Goal: Information Seeking & Learning: Learn about a topic

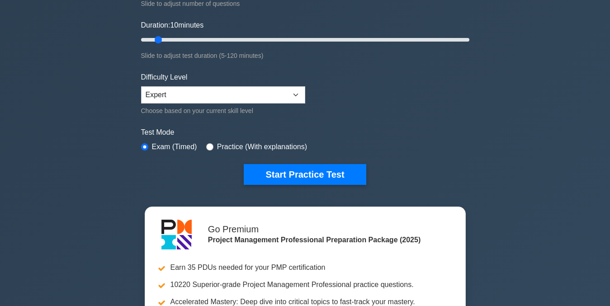
scroll to position [163, 0]
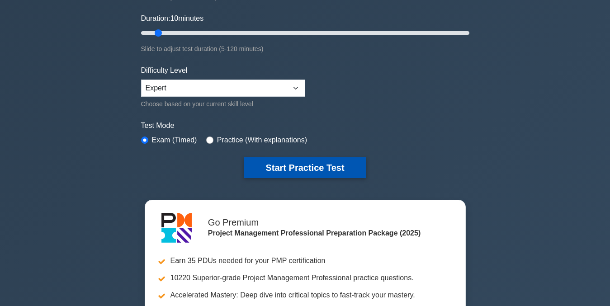
click at [303, 169] on button "Start Practice Test" at bounding box center [305, 167] width 122 height 21
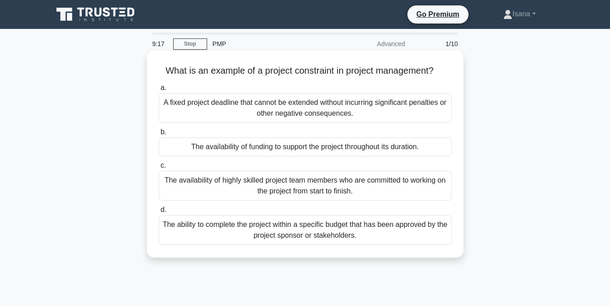
click at [420, 146] on div "The availability of funding to support the project throughout its duration." at bounding box center [305, 147] width 293 height 19
click at [159, 135] on input "b. The availability of funding to support the project throughout its duration." at bounding box center [159, 132] width 0 height 6
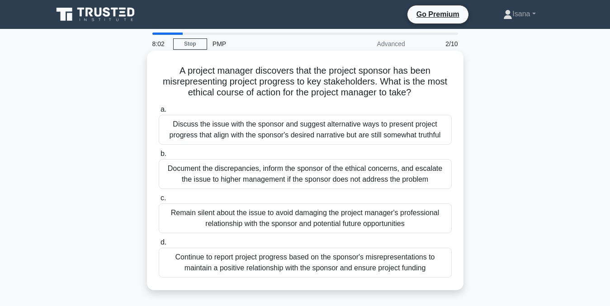
click at [366, 124] on div "Discuss the issue with the sponsor and suggest alternative ways to present proj…" at bounding box center [305, 130] width 293 height 30
click at [159, 113] on input "a. Discuss the issue with the sponsor and suggest alternative ways to present p…" at bounding box center [159, 110] width 0 height 6
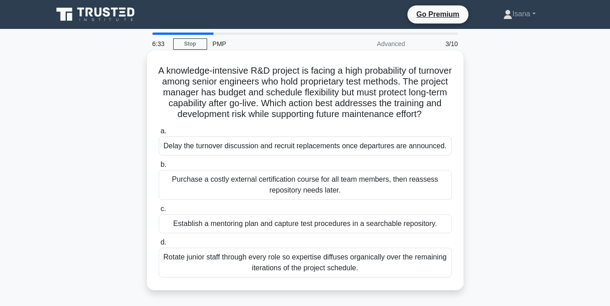
click at [383, 234] on div "Establish a mentoring plan and capture test procedures in a searchable reposito…" at bounding box center [305, 223] width 293 height 19
click at [159, 212] on input "c. Establish a mentoring plan and capture test procedures in a searchable repos…" at bounding box center [159, 209] width 0 height 6
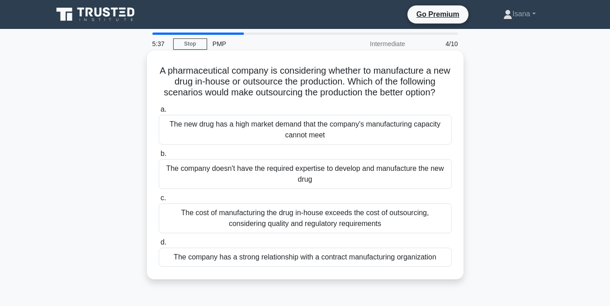
click at [408, 228] on div "The cost of manufacturing the drug in-house exceeds the cost of outsourcing, co…" at bounding box center [305, 219] width 293 height 30
click at [159, 201] on input "c. The cost of manufacturing the drug in-house exceeds the cost of outsourcing,…" at bounding box center [159, 198] width 0 height 6
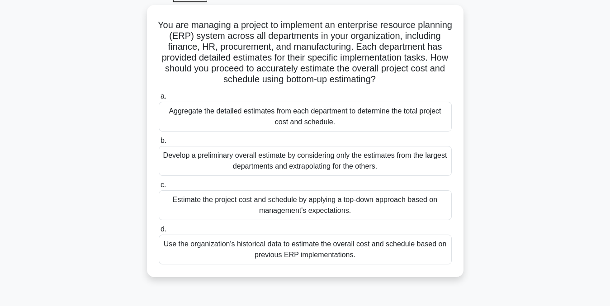
scroll to position [50, 0]
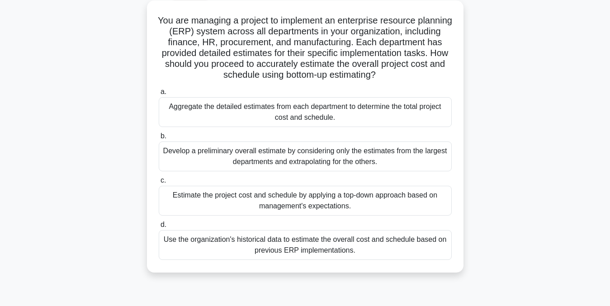
click at [414, 111] on div "Aggregate the detailed estimates from each department to determine the total pr…" at bounding box center [305, 112] width 293 height 30
click at [159, 95] on input "a. Aggregate the detailed estimates from each department to determine the total…" at bounding box center [159, 92] width 0 height 6
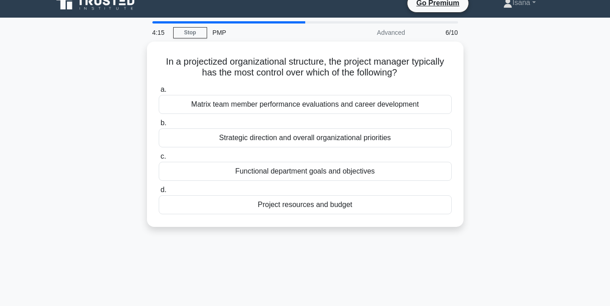
scroll to position [0, 0]
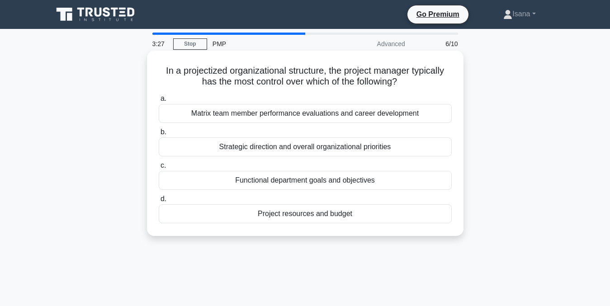
click at [413, 145] on div "Strategic direction and overall organizational priorities" at bounding box center [305, 147] width 293 height 19
click at [159, 135] on input "b. Strategic direction and overall organizational priorities" at bounding box center [159, 132] width 0 height 6
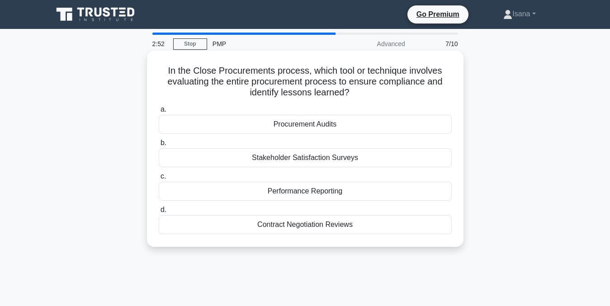
click at [360, 124] on div "Procurement Audits" at bounding box center [305, 124] width 293 height 19
click at [159, 113] on input "a. Procurement Audits" at bounding box center [159, 110] width 0 height 6
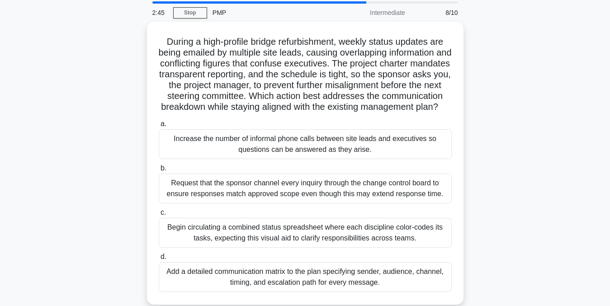
scroll to position [34, 0]
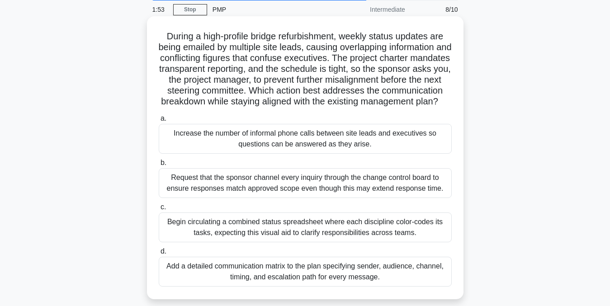
click at [384, 285] on div "Add a detailed communication matrix to the plan specifying sender, audience, ch…" at bounding box center [305, 272] width 293 height 30
click at [159, 255] on input "d. Add a detailed communication matrix to the plan specifying sender, audience,…" at bounding box center [159, 252] width 0 height 6
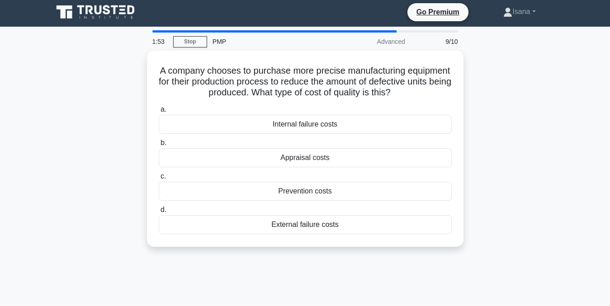
scroll to position [0, 0]
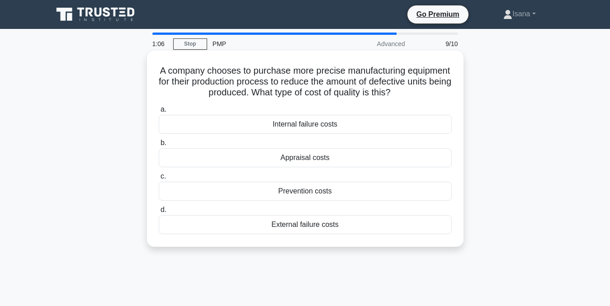
click at [340, 124] on div "Internal failure costs" at bounding box center [305, 124] width 293 height 19
click at [159, 113] on input "a. Internal failure costs" at bounding box center [159, 110] width 0 height 6
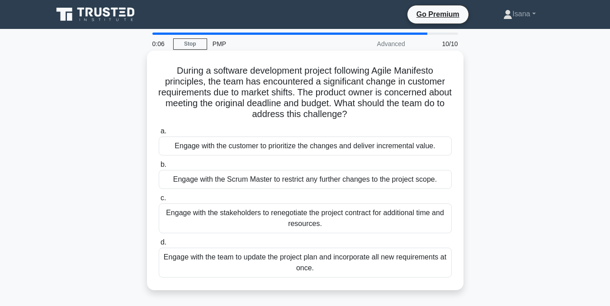
click at [434, 178] on div "Engage with the Scrum Master to restrict any further changes to the project sco…" at bounding box center [305, 179] width 293 height 19
click at [159, 168] on input "b. Engage with the Scrum Master to restrict any further changes to the project …" at bounding box center [159, 165] width 0 height 6
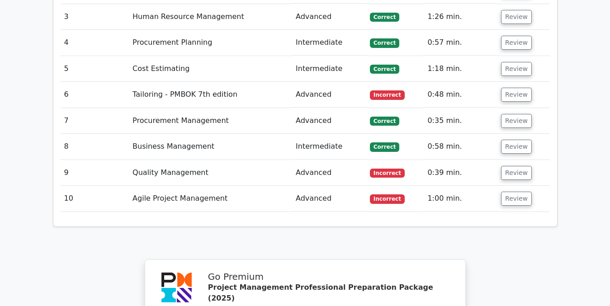
scroll to position [1261, 0]
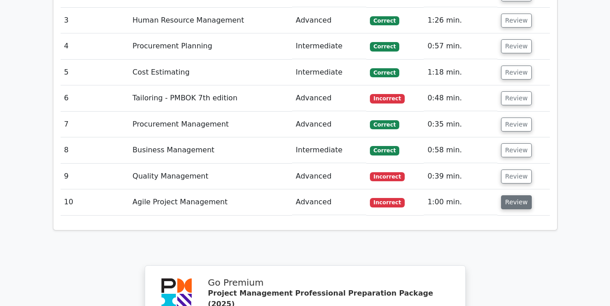
click at [514, 195] on button "Review" at bounding box center [516, 202] width 31 height 14
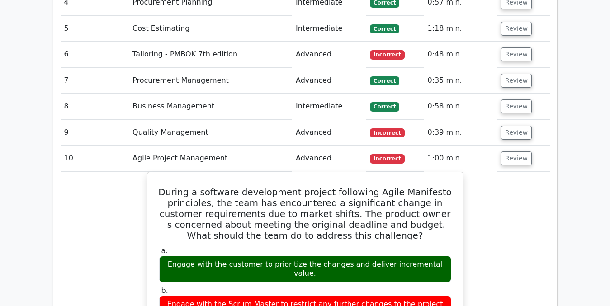
scroll to position [1279, 0]
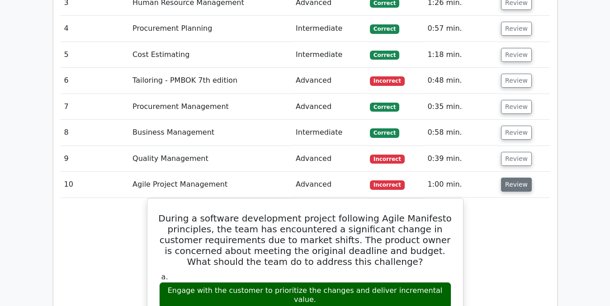
click at [519, 178] on button "Review" at bounding box center [516, 185] width 31 height 14
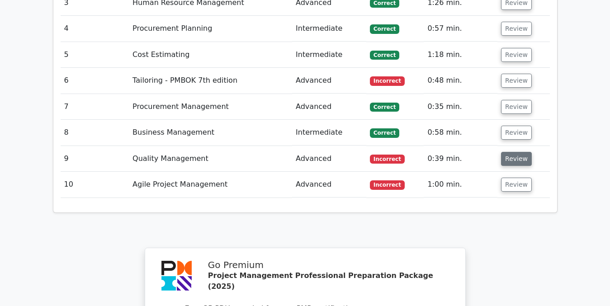
click at [515, 152] on button "Review" at bounding box center [516, 159] width 31 height 14
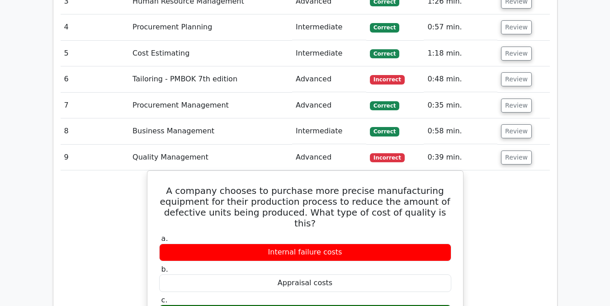
scroll to position [1300, 0]
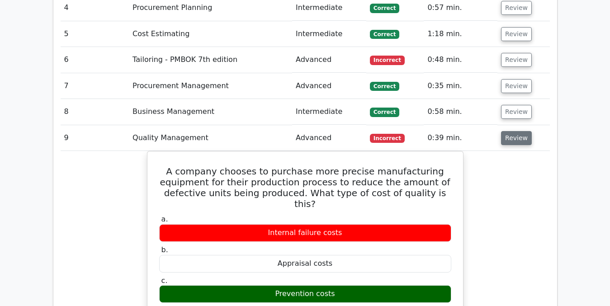
click at [513, 131] on button "Review" at bounding box center [516, 138] width 31 height 14
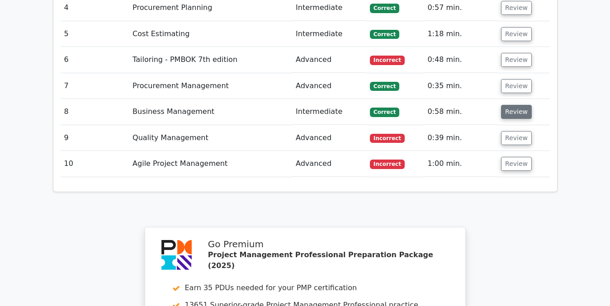
click at [512, 105] on button "Review" at bounding box center [516, 112] width 31 height 14
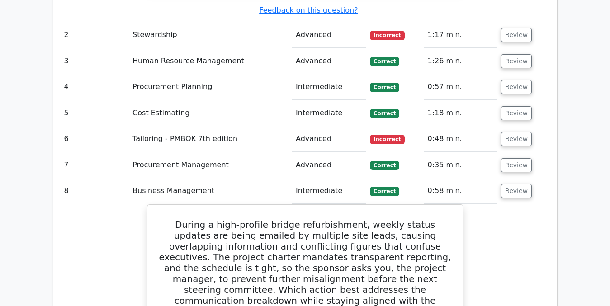
scroll to position [1219, 0]
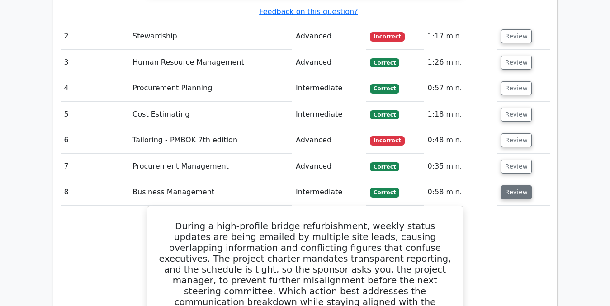
click at [520, 186] on button "Review" at bounding box center [516, 193] width 31 height 14
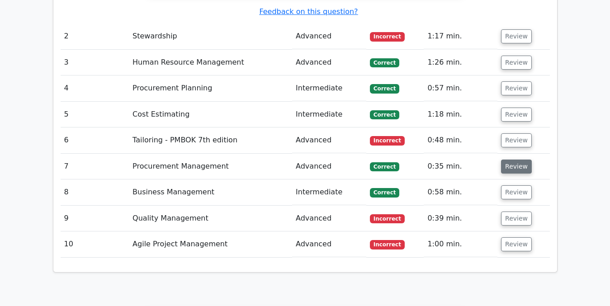
click at [517, 160] on button "Review" at bounding box center [516, 167] width 31 height 14
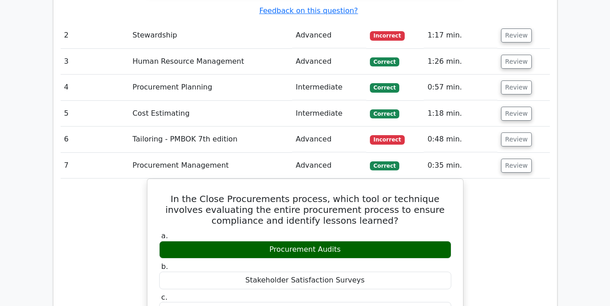
scroll to position [1209, 0]
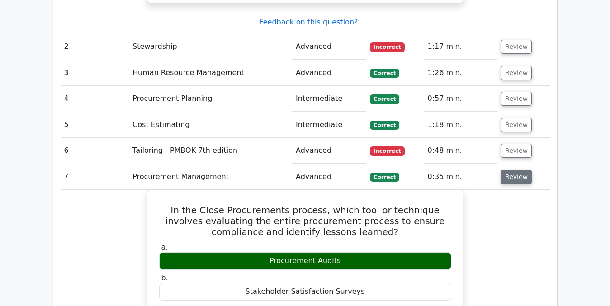
click at [515, 170] on button "Review" at bounding box center [516, 177] width 31 height 14
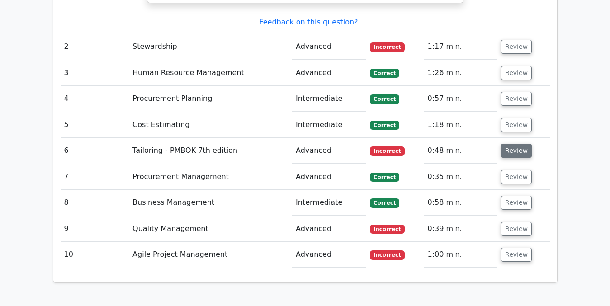
click at [509, 144] on button "Review" at bounding box center [516, 151] width 31 height 14
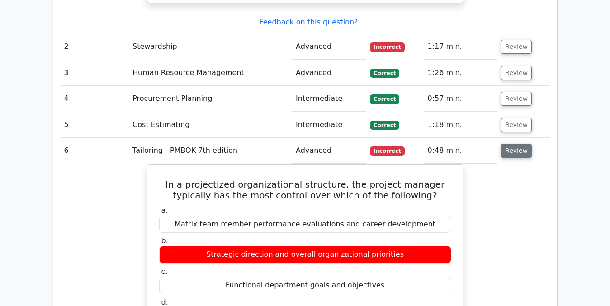
click at [512, 144] on button "Review" at bounding box center [516, 151] width 31 height 14
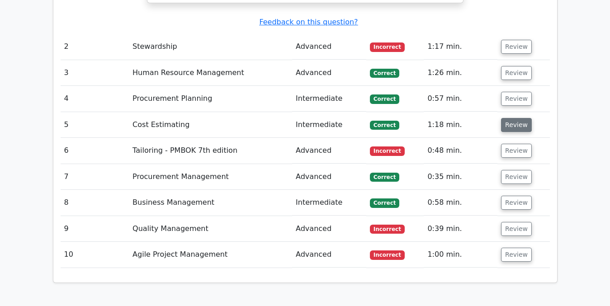
click at [510, 118] on button "Review" at bounding box center [516, 125] width 31 height 14
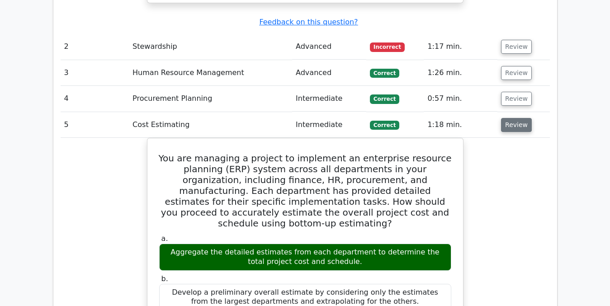
click at [510, 118] on button "Review" at bounding box center [516, 125] width 31 height 14
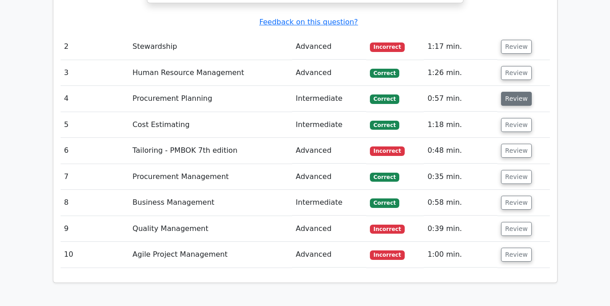
click at [510, 92] on button "Review" at bounding box center [516, 99] width 31 height 14
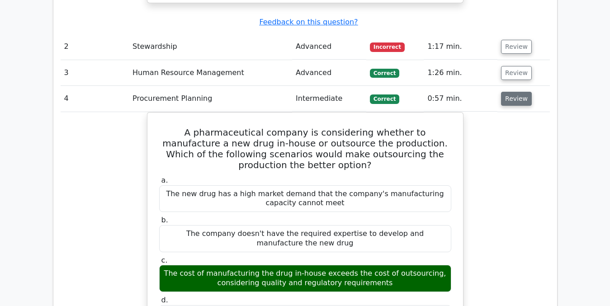
click at [517, 92] on button "Review" at bounding box center [516, 99] width 31 height 14
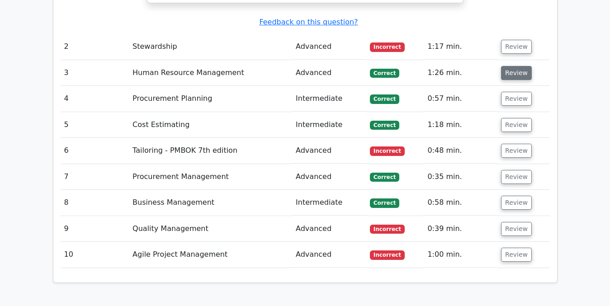
click at [516, 66] on button "Review" at bounding box center [516, 73] width 31 height 14
click at [513, 66] on button "Review" at bounding box center [516, 73] width 31 height 14
click at [508, 66] on button "Review" at bounding box center [516, 73] width 31 height 14
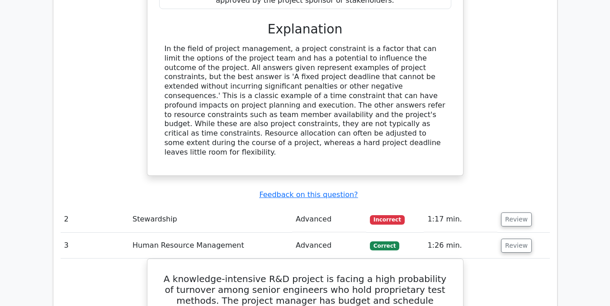
scroll to position [1034, 0]
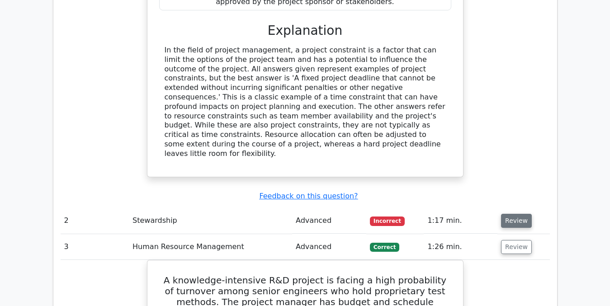
click at [510, 214] on button "Review" at bounding box center [516, 221] width 31 height 14
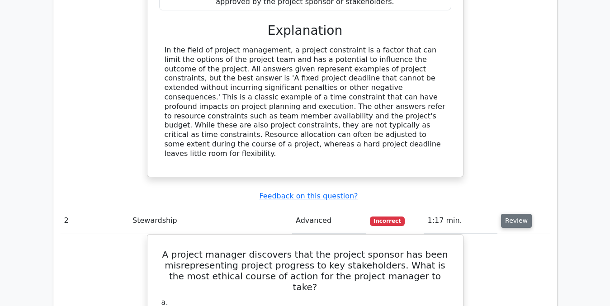
click at [510, 214] on button "Review" at bounding box center [516, 221] width 31 height 14
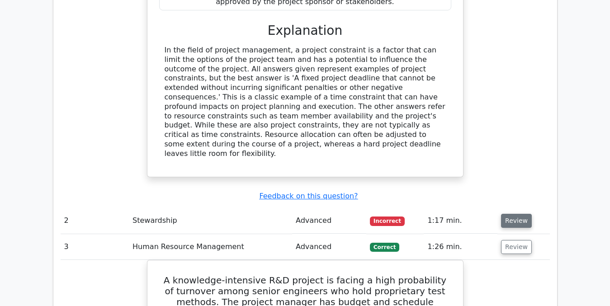
click at [510, 214] on button "Review" at bounding box center [516, 221] width 31 height 14
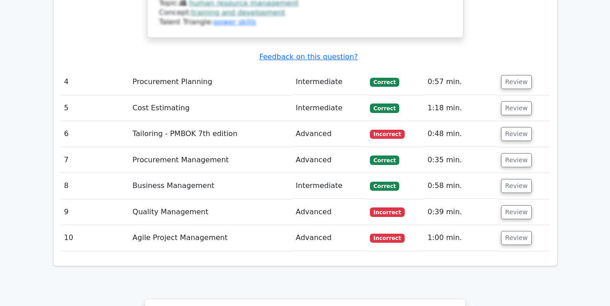
scroll to position [2519, 0]
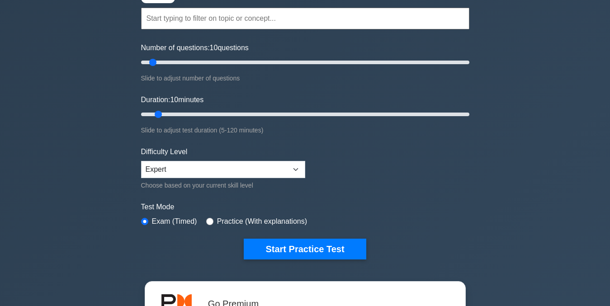
scroll to position [75, 0]
